Goal: Task Accomplishment & Management: Manage account settings

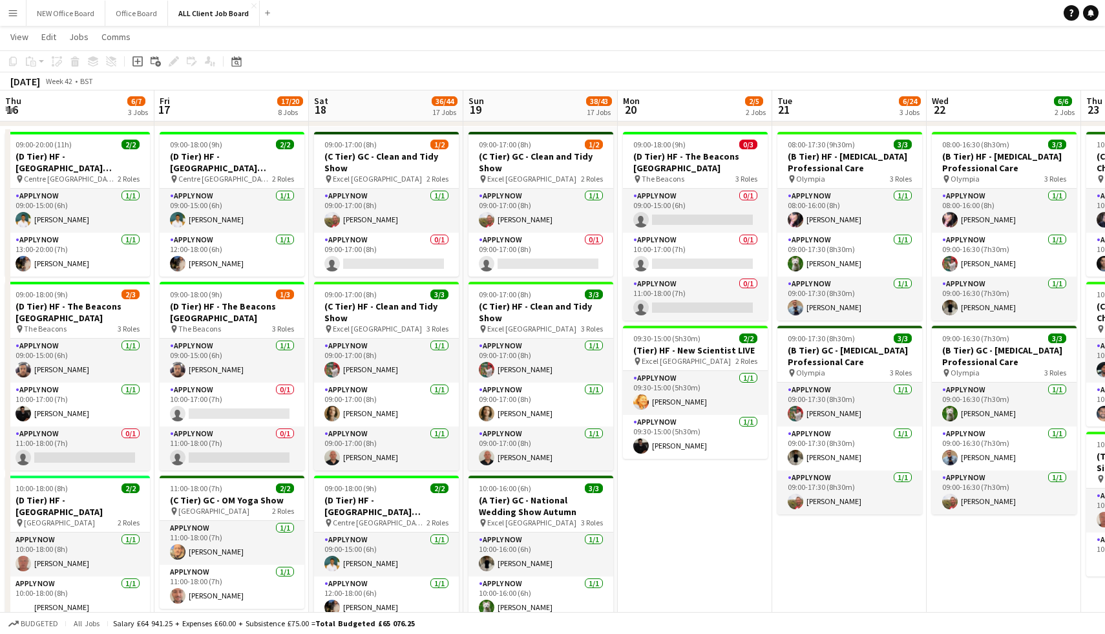
scroll to position [0, 586]
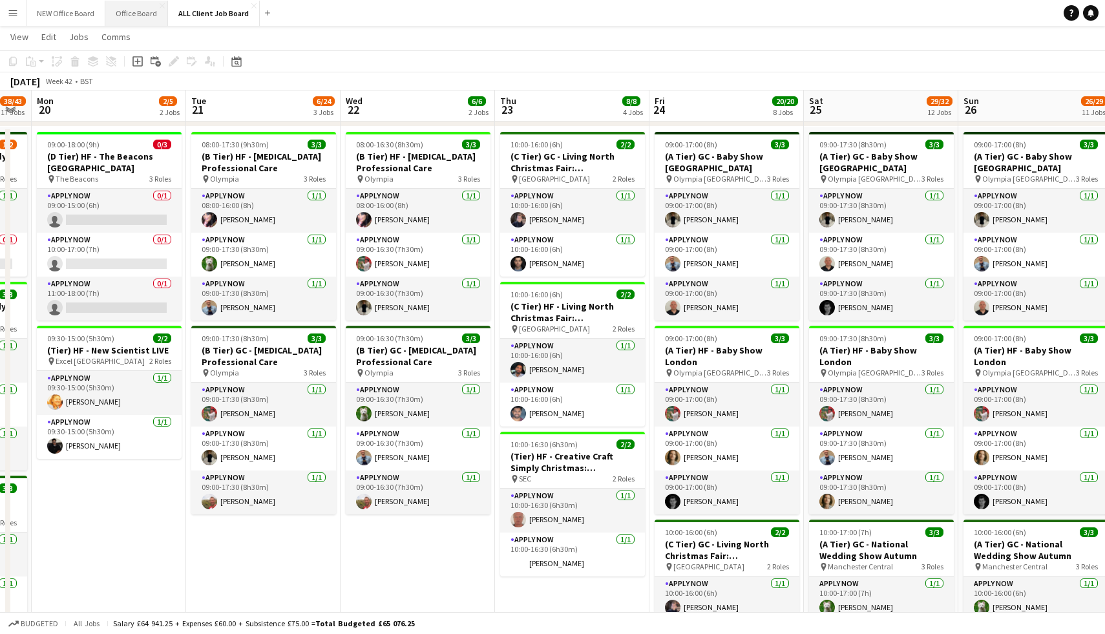
click at [131, 16] on button "Office Board Close" at bounding box center [136, 13] width 63 height 25
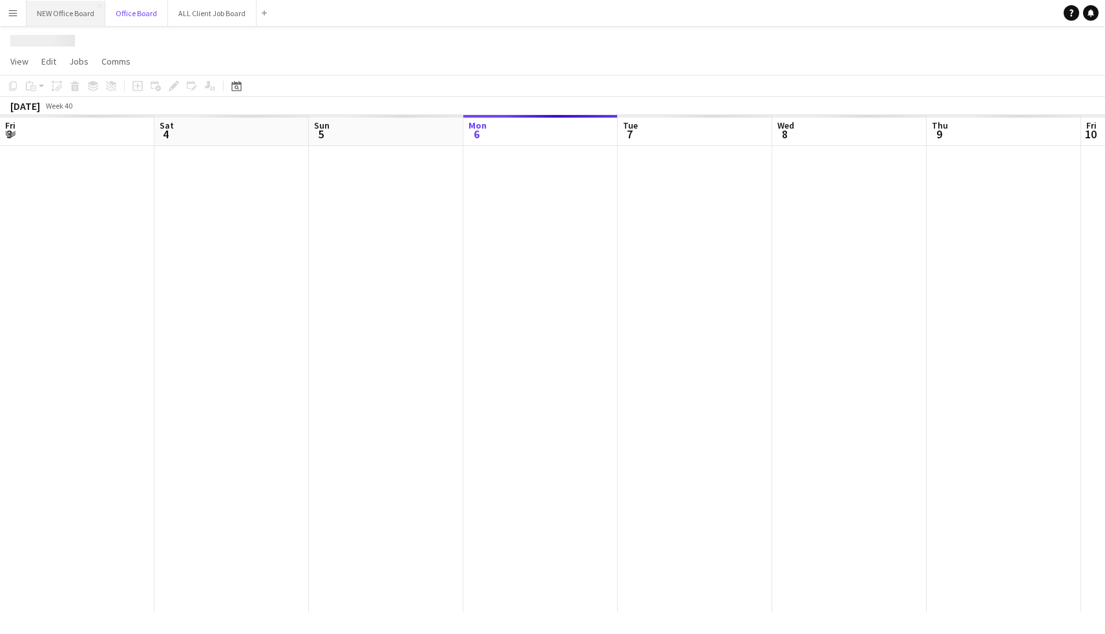
scroll to position [0, 309]
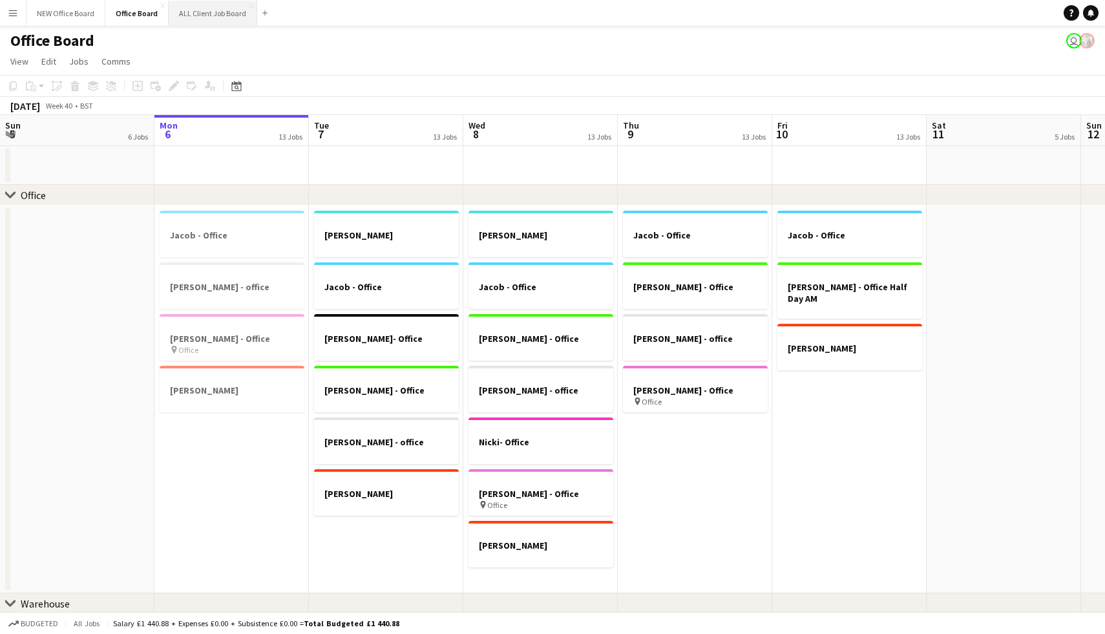
click at [226, 17] on button "ALL Client Job Board Close" at bounding box center [213, 13] width 89 height 25
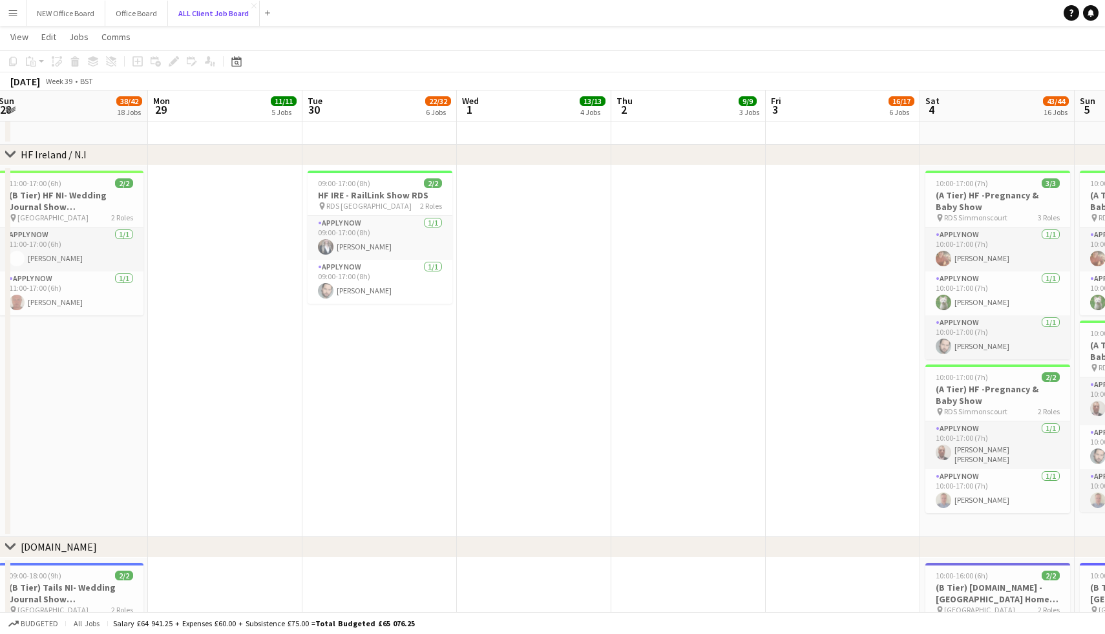
scroll to position [0, 315]
click at [359, 229] on app-card-role "APPLY NOW [DATE] 09:00-17:00 (8h) [PERSON_NAME]" at bounding box center [380, 238] width 145 height 44
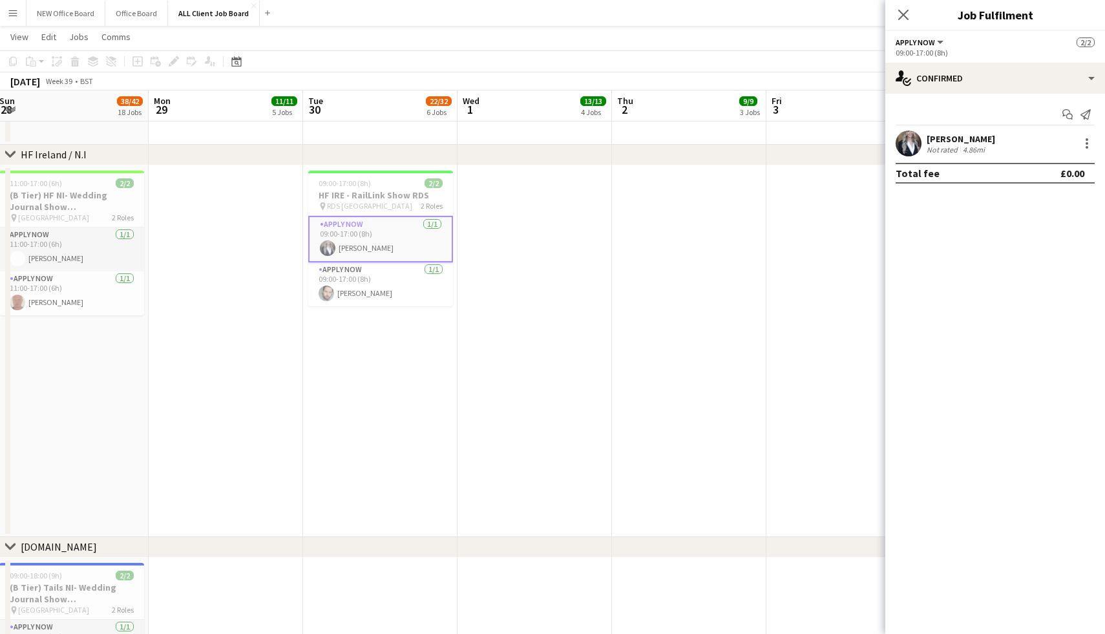
click at [945, 135] on div "[PERSON_NAME]" at bounding box center [961, 139] width 69 height 12
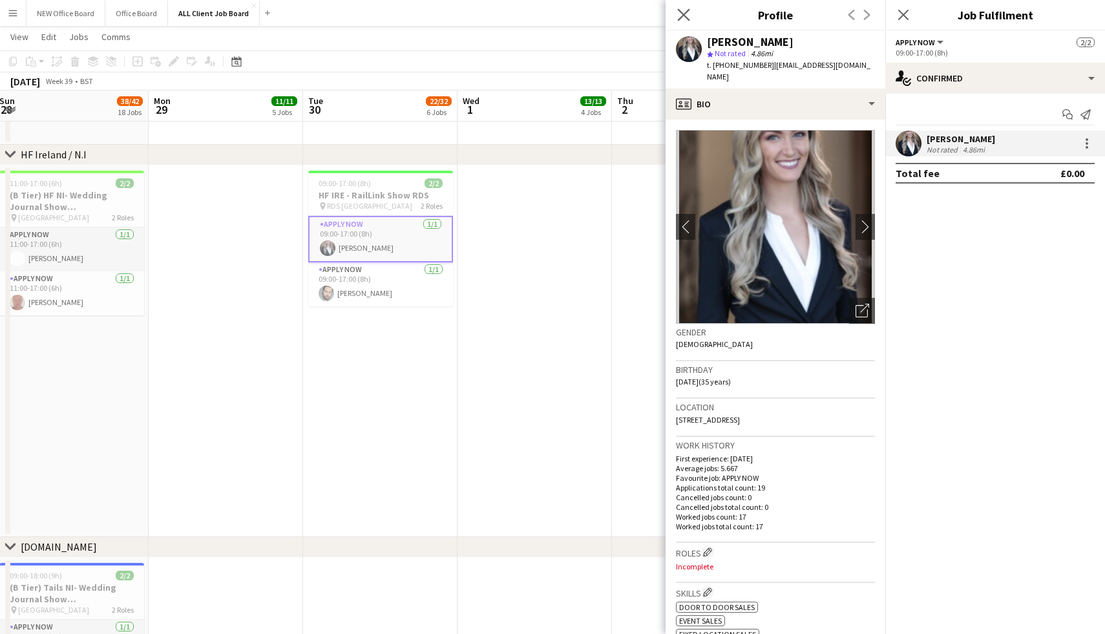
click at [684, 21] on app-icon "Close pop-in" at bounding box center [684, 15] width 19 height 19
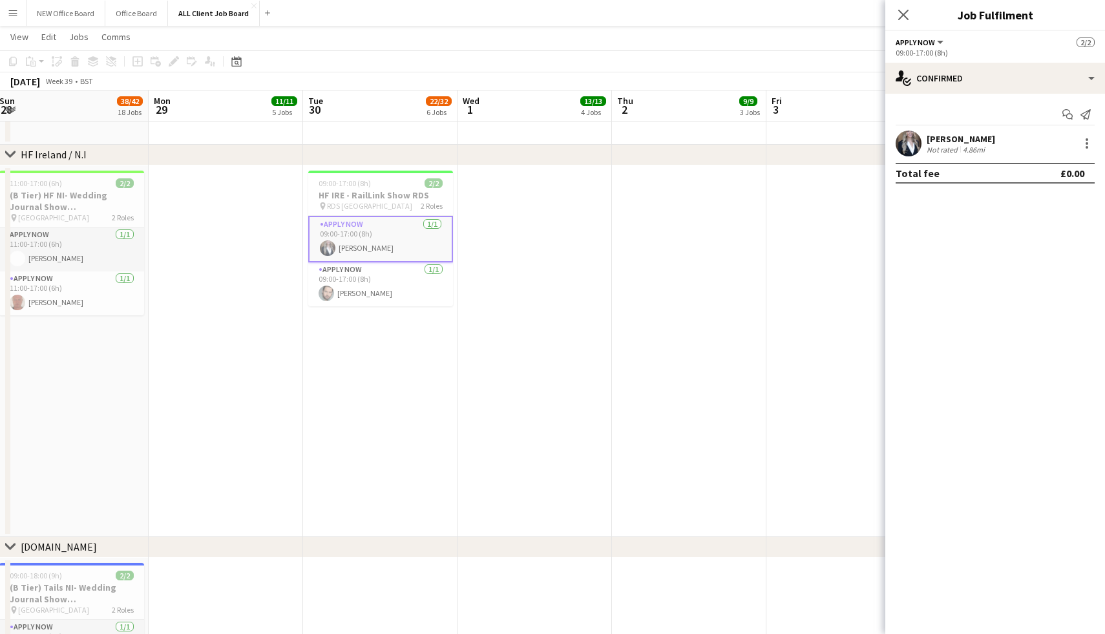
click at [899, 23] on div "Close pop-in" at bounding box center [903, 15] width 36 height 30
click at [903, 16] on icon "Close pop-in" at bounding box center [903, 14] width 12 height 12
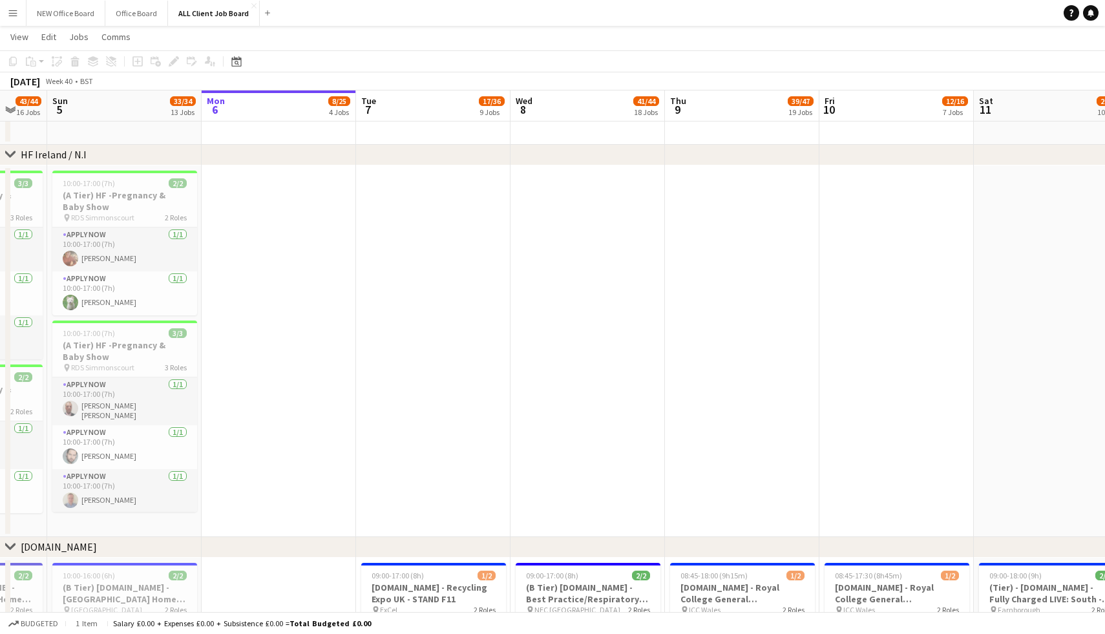
scroll to position [0, 417]
